Goal: Find specific page/section

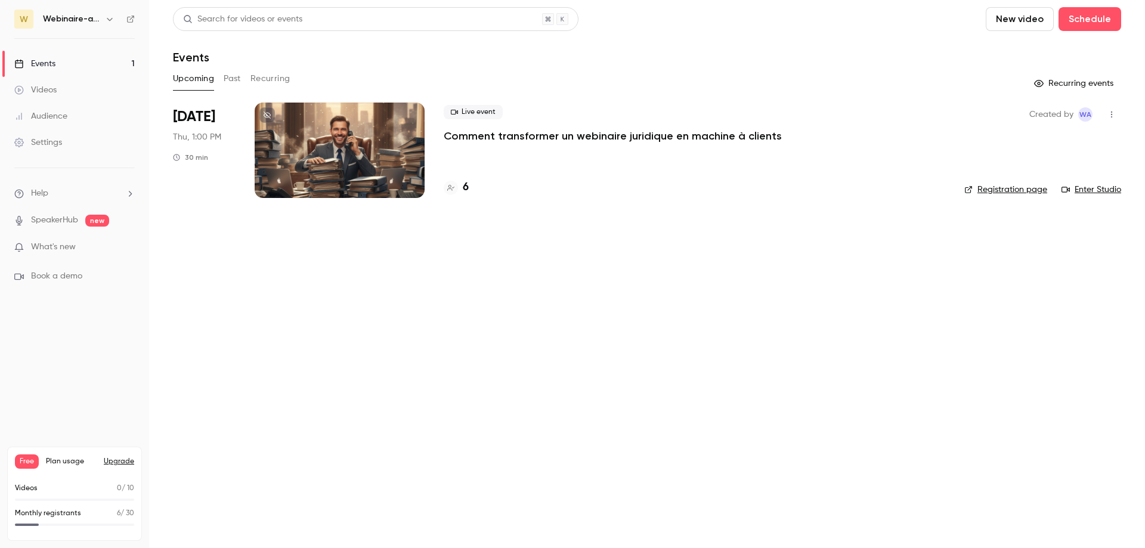
click at [466, 186] on h4 "6" at bounding box center [466, 187] width 6 height 16
